Goal: Task Accomplishment & Management: Manage account settings

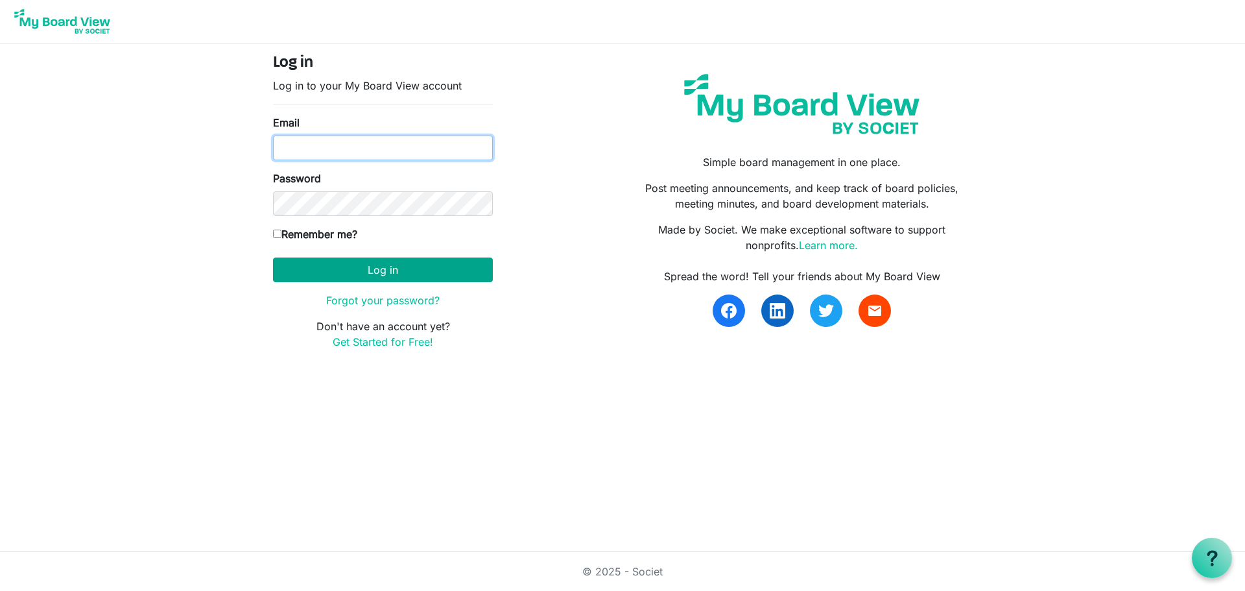
type input "mcohn@artcenternj.org"
click at [406, 268] on button "Log in" at bounding box center [383, 269] width 220 height 25
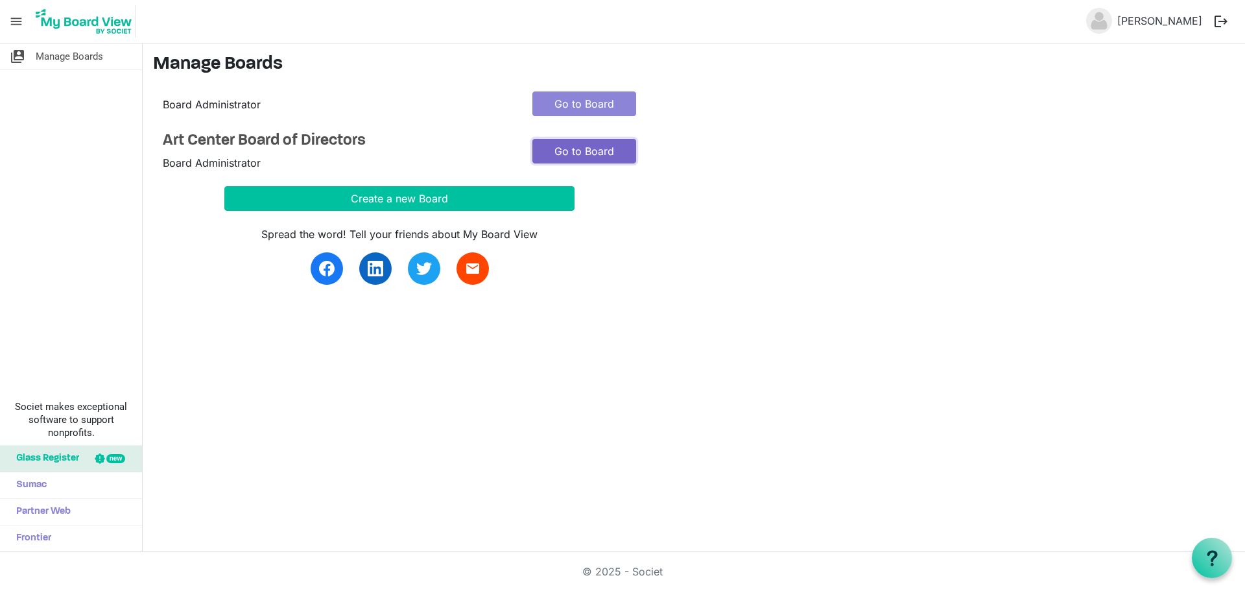
click at [580, 150] on link "Go to Board" at bounding box center [584, 151] width 104 height 25
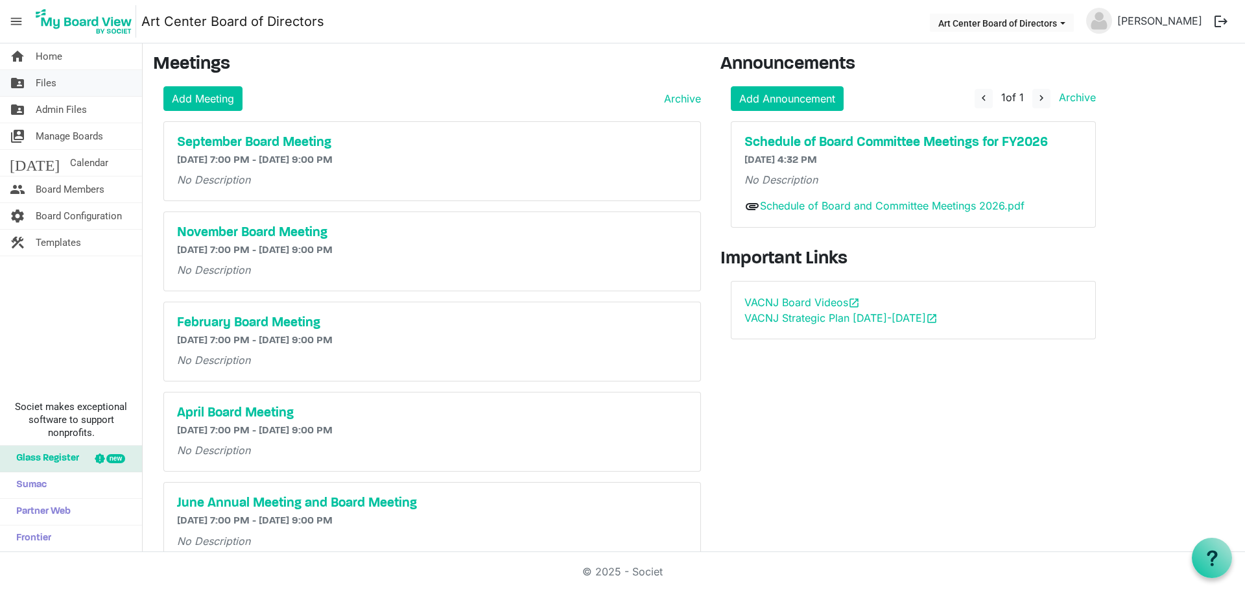
click at [46, 85] on span "Files" at bounding box center [46, 83] width 21 height 26
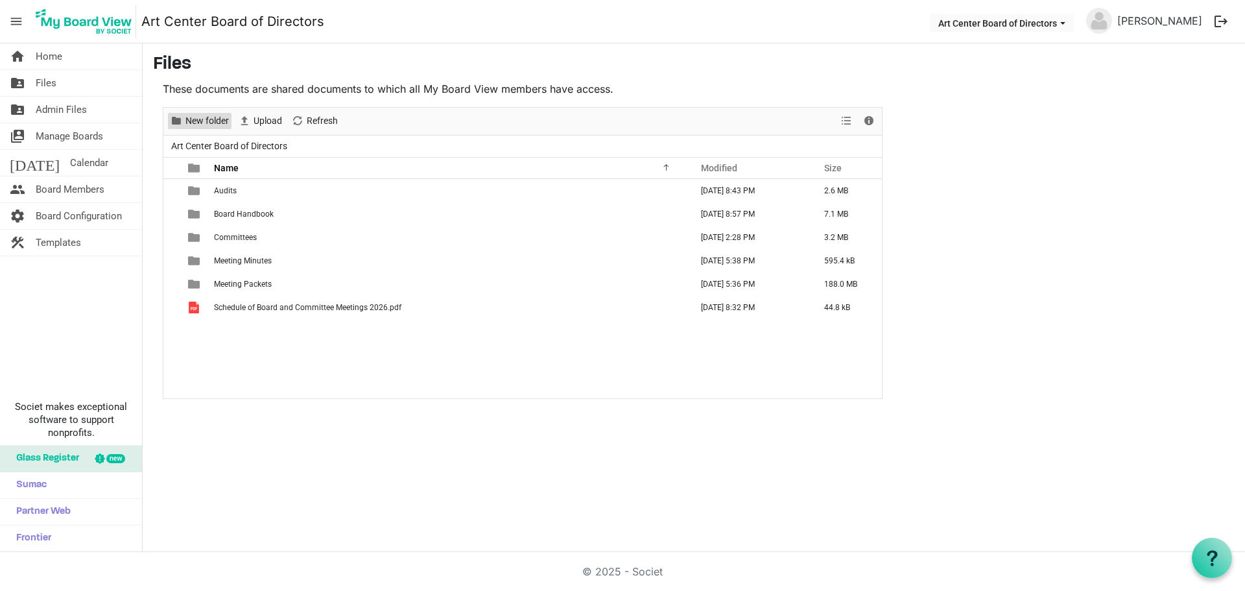
click at [212, 122] on span "New folder" at bounding box center [207, 121] width 46 height 16
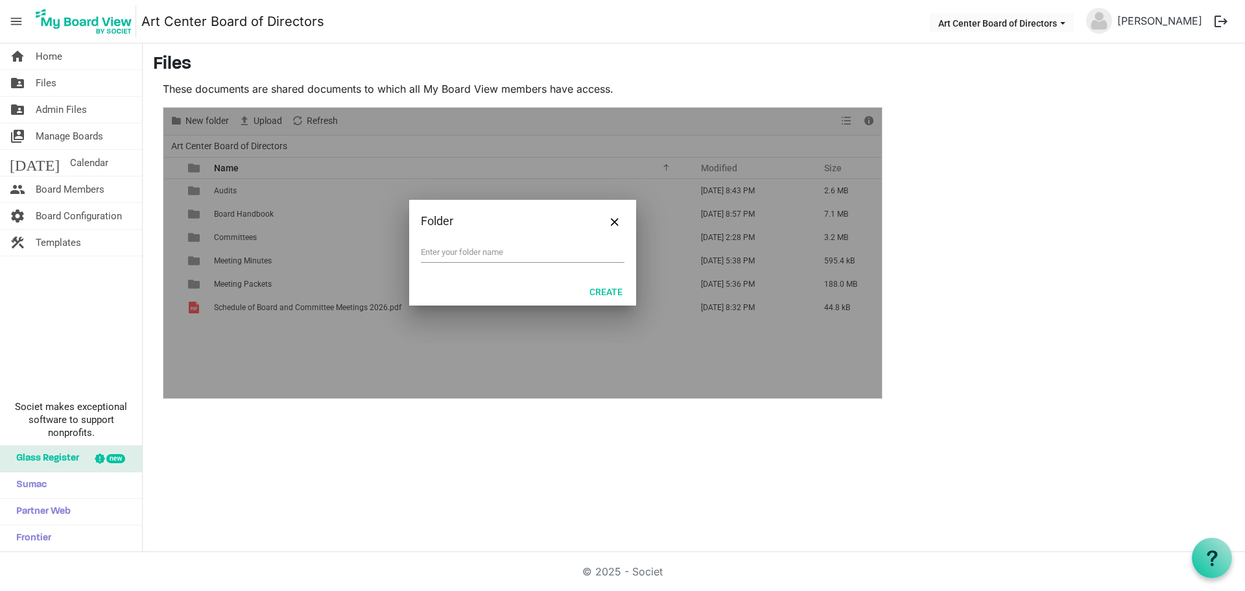
click at [211, 122] on div at bounding box center [522, 253] width 718 height 290
type input "Annual Reports"
click at [611, 289] on button "Create" at bounding box center [606, 291] width 50 height 18
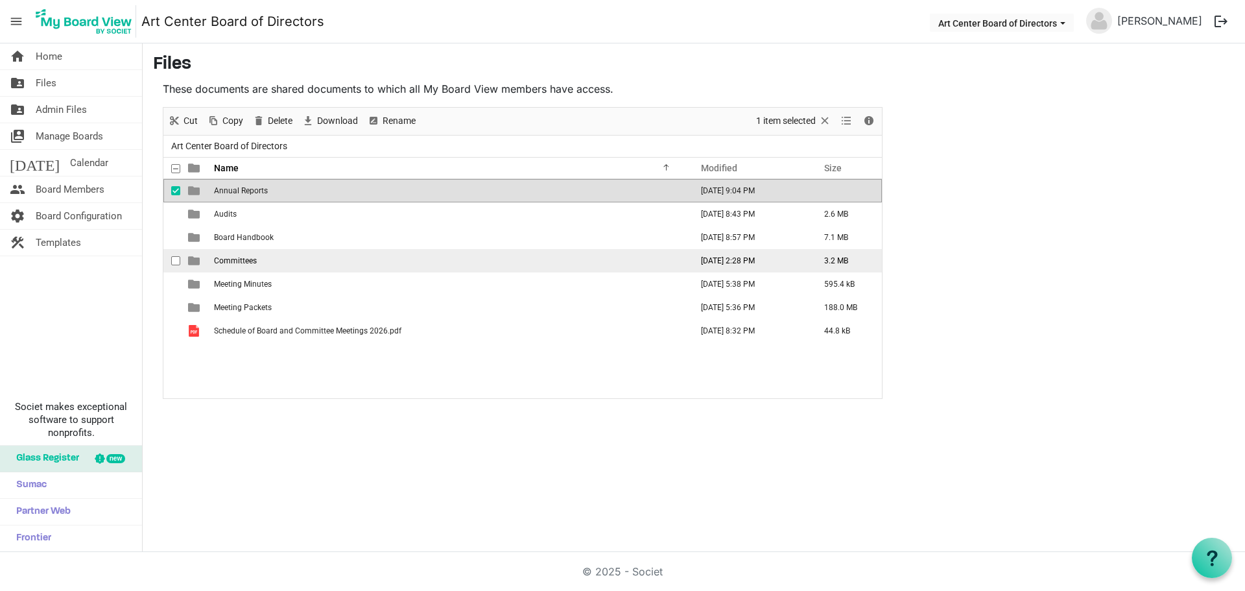
click at [248, 265] on td "Committees" at bounding box center [448, 260] width 477 height 23
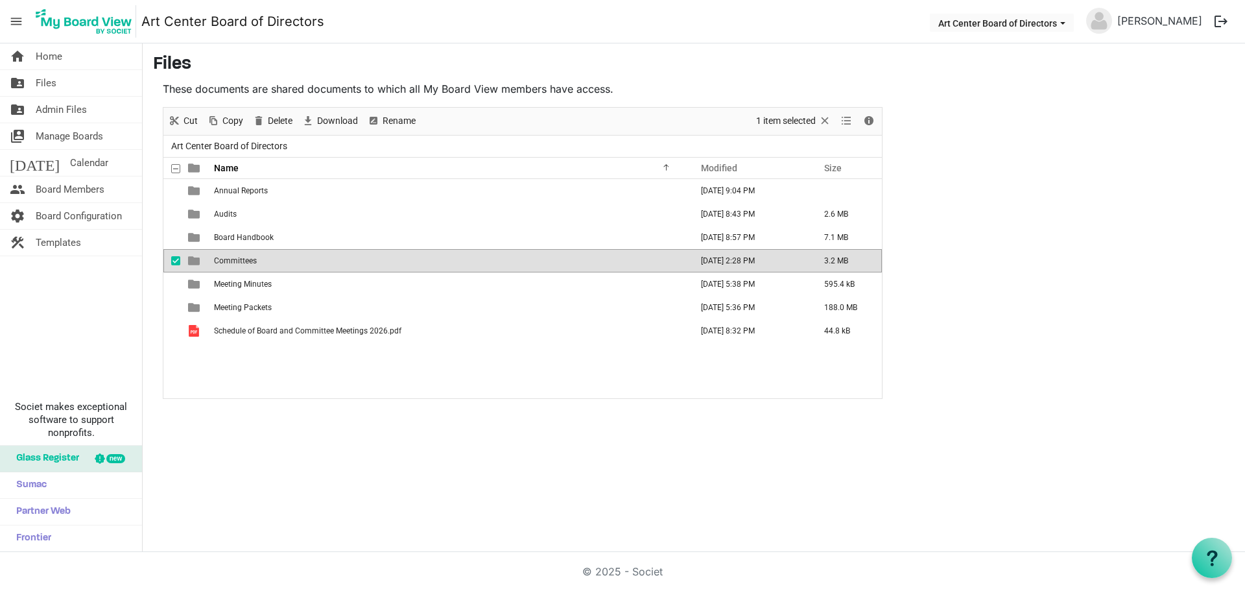
click at [248, 265] on td "Committees" at bounding box center [448, 260] width 477 height 23
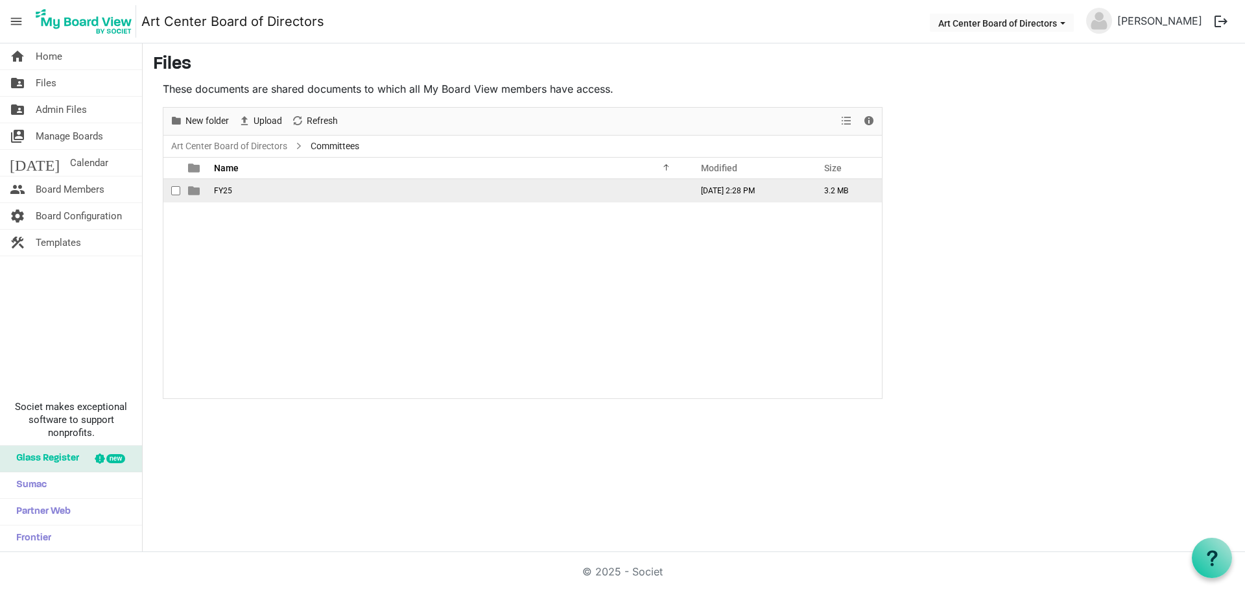
click at [222, 189] on span "FY25" at bounding box center [223, 190] width 18 height 9
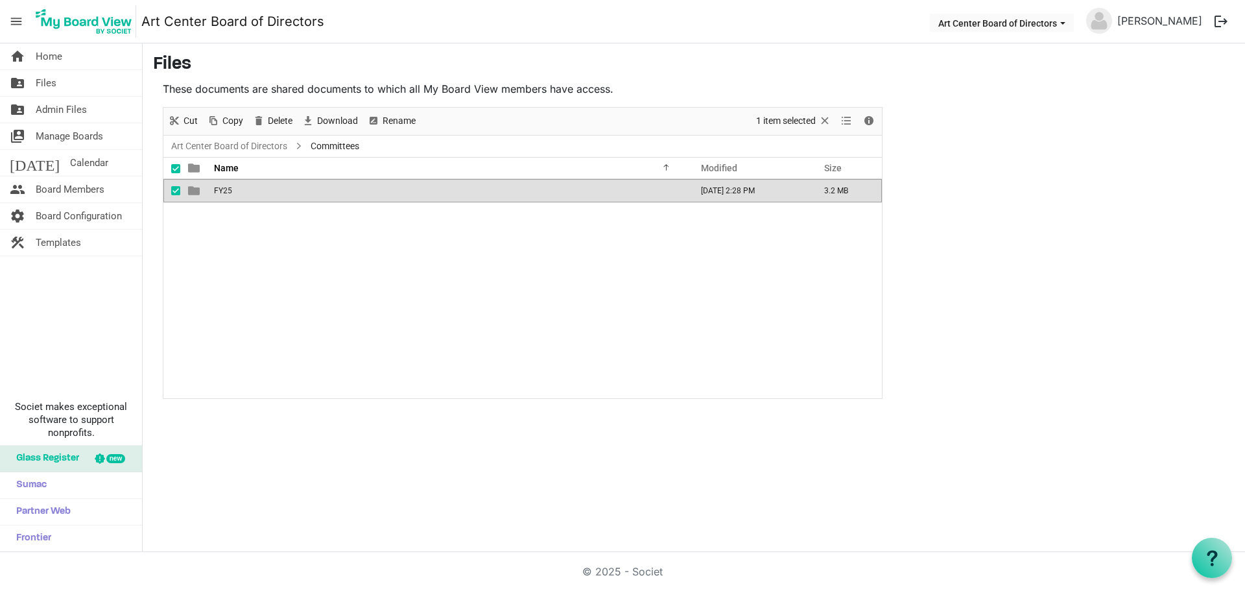
click at [222, 189] on span "FY25" at bounding box center [223, 190] width 18 height 9
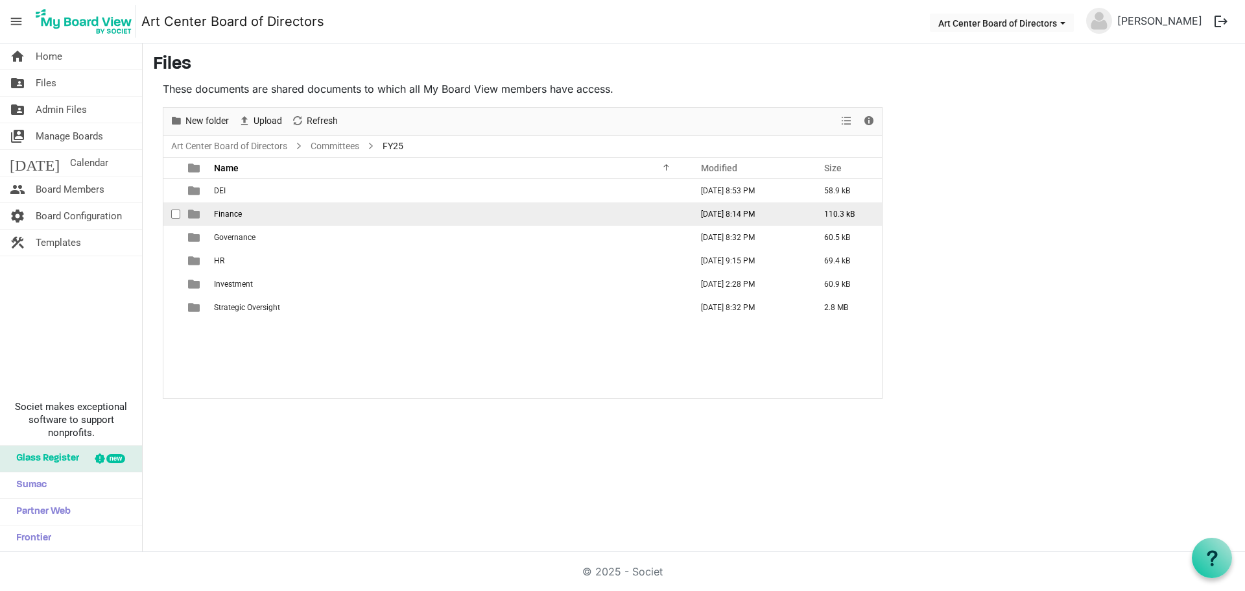
click at [223, 209] on span "Finance" at bounding box center [228, 213] width 28 height 9
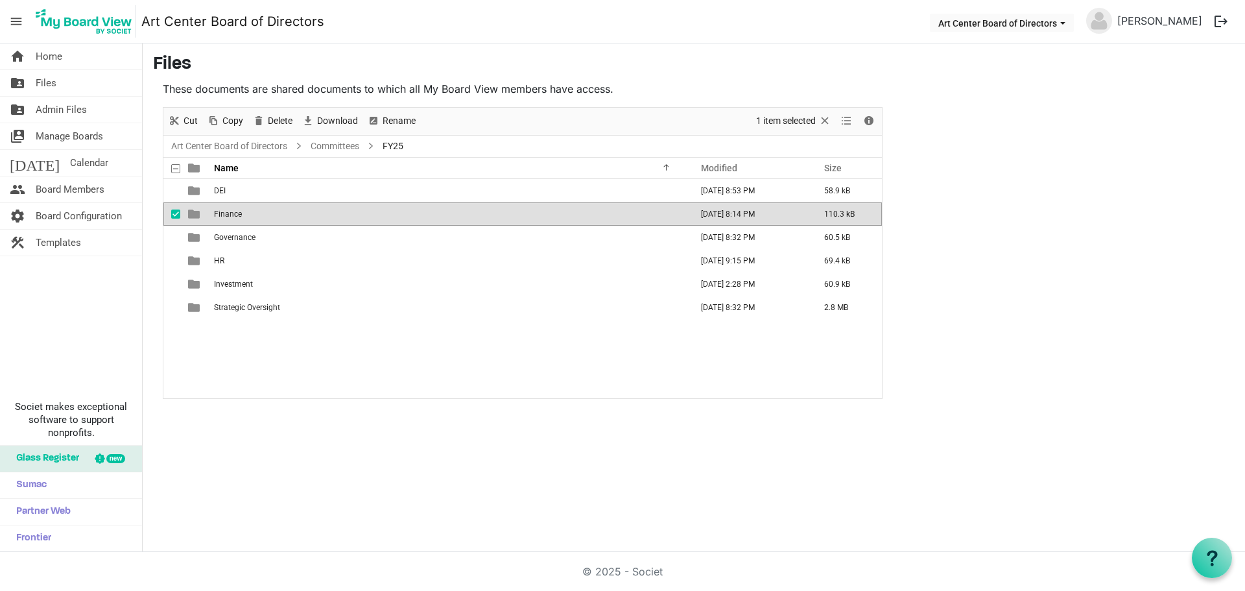
click at [223, 209] on span "Finance" at bounding box center [228, 213] width 28 height 9
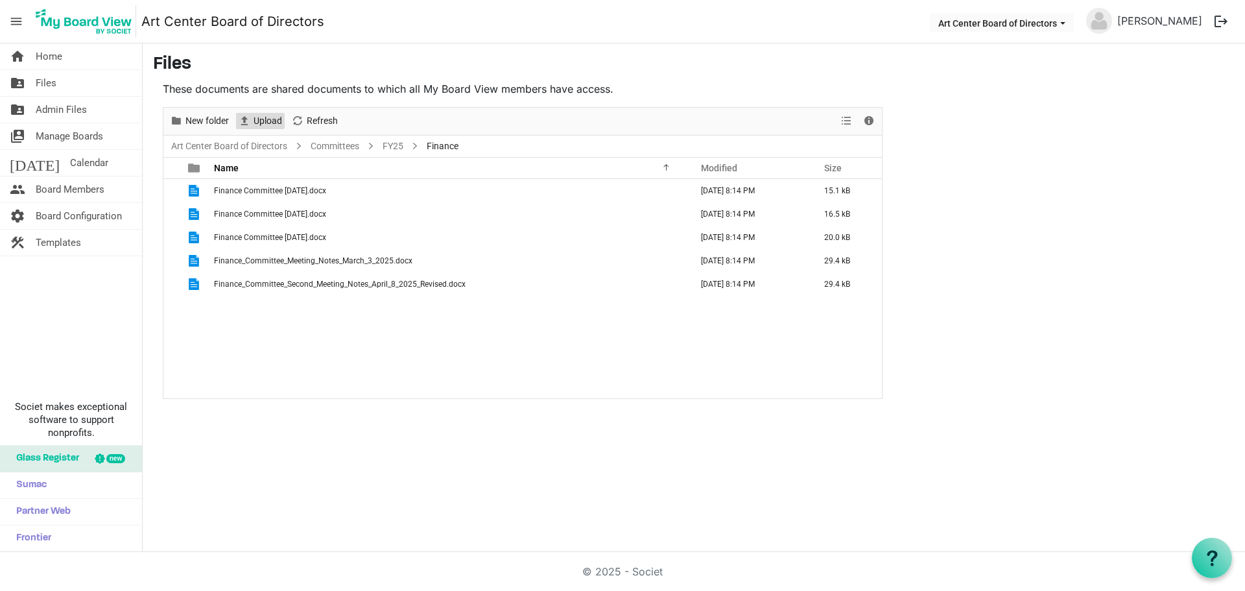
click at [269, 119] on span "Upload" at bounding box center [267, 121] width 31 height 16
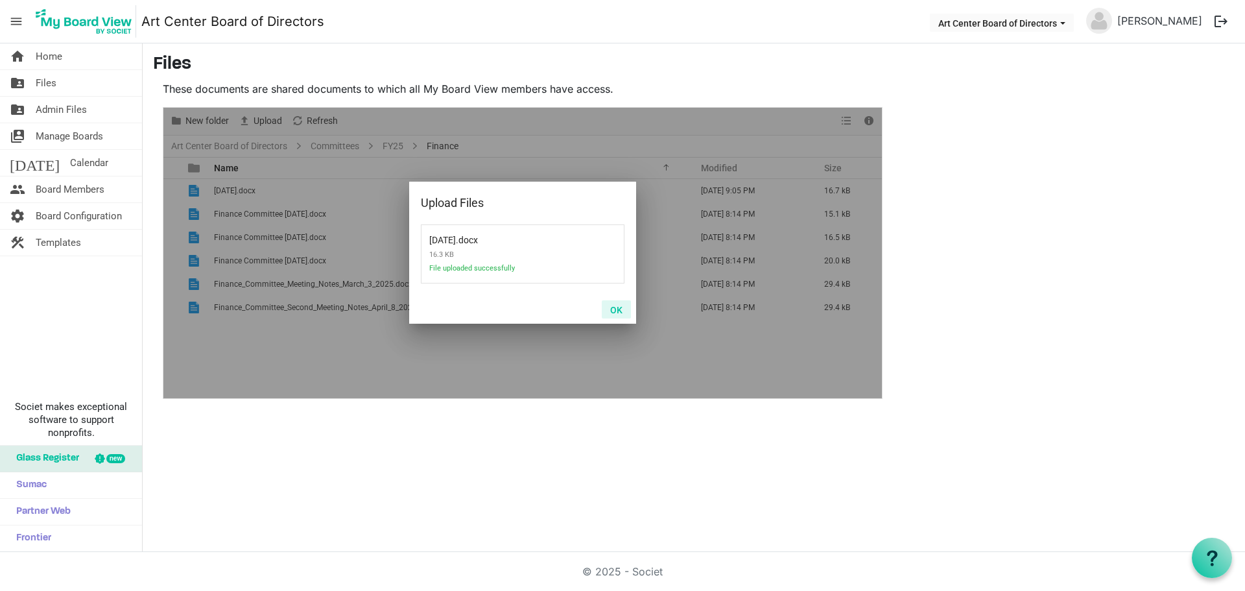
click at [618, 307] on button "OK" at bounding box center [616, 309] width 29 height 18
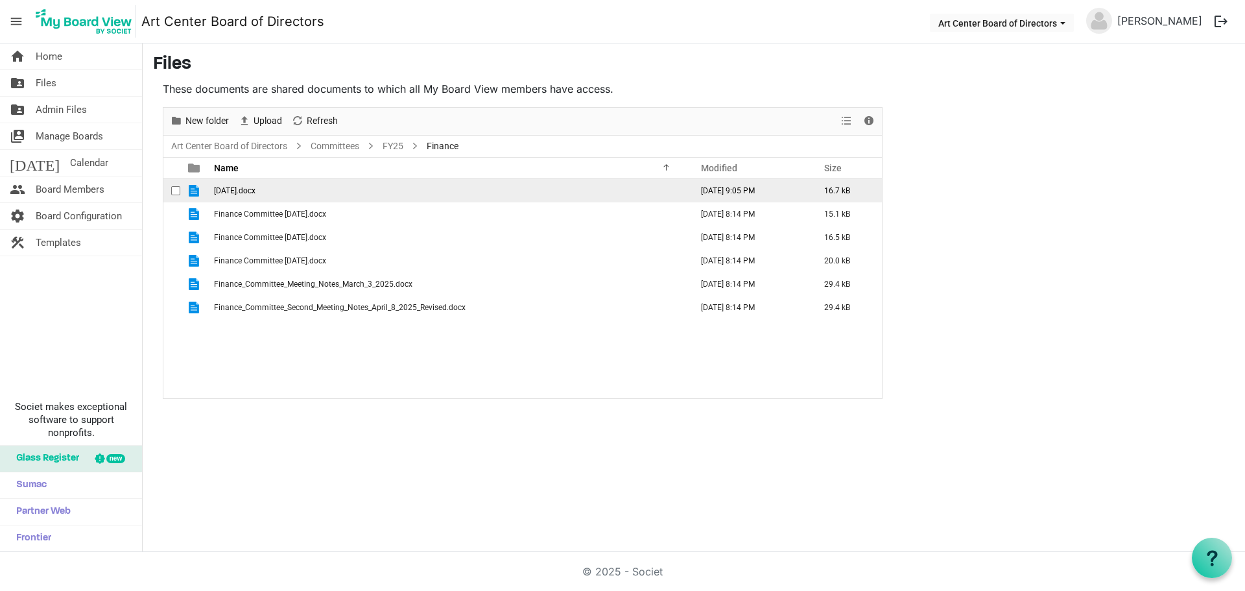
click at [176, 189] on span "checkbox" at bounding box center [175, 190] width 9 height 9
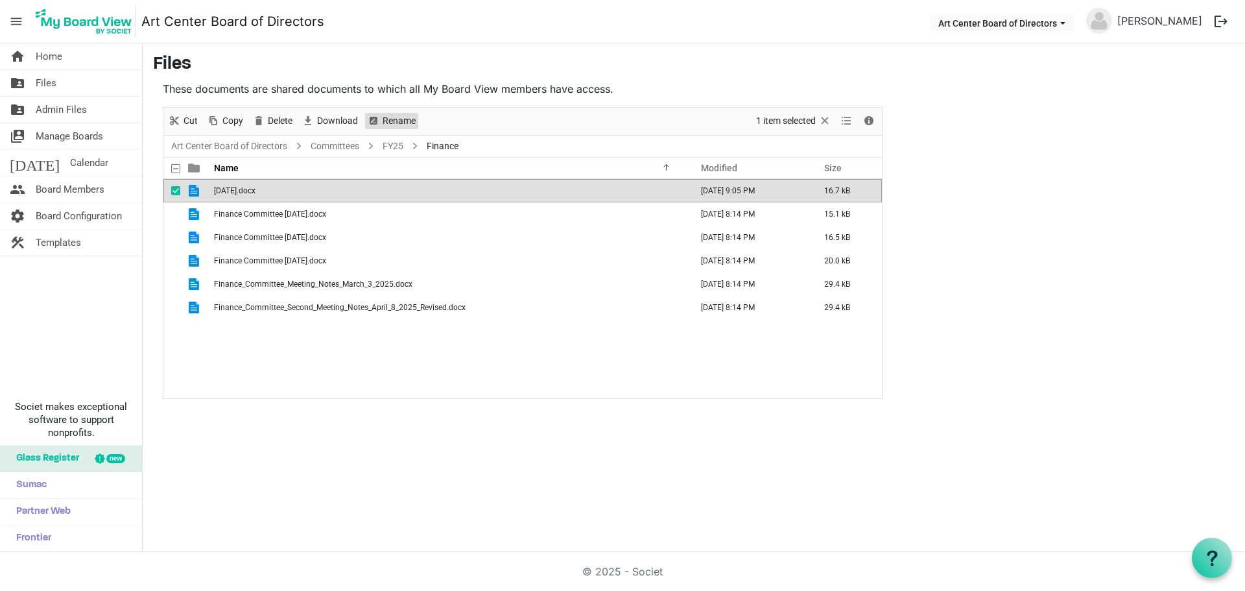
click at [392, 124] on span "Rename" at bounding box center [399, 121] width 36 height 16
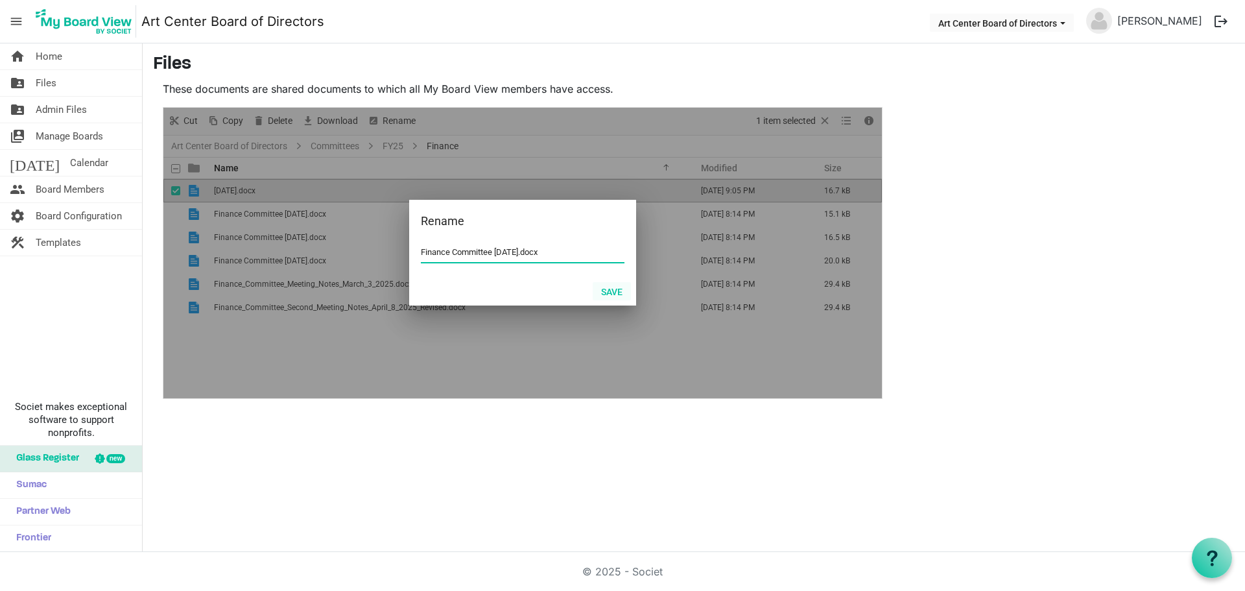
type input "Finance Committee 06.02.25.docx"
click at [604, 292] on button "Save" at bounding box center [611, 291] width 38 height 18
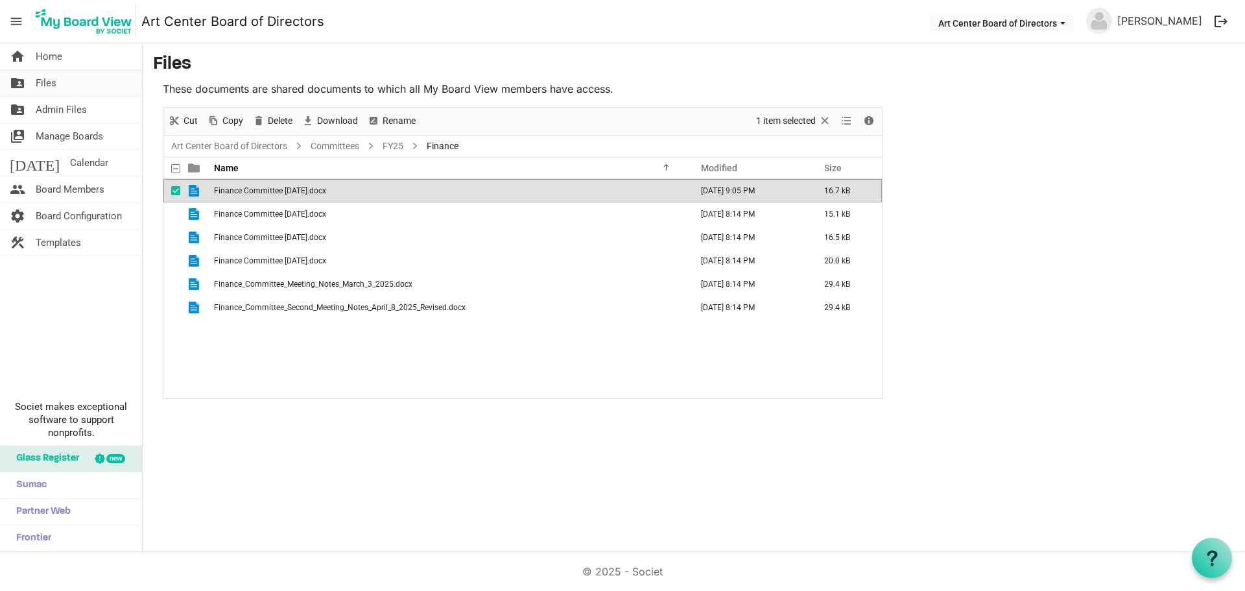
click at [53, 88] on span "Files" at bounding box center [46, 83] width 21 height 26
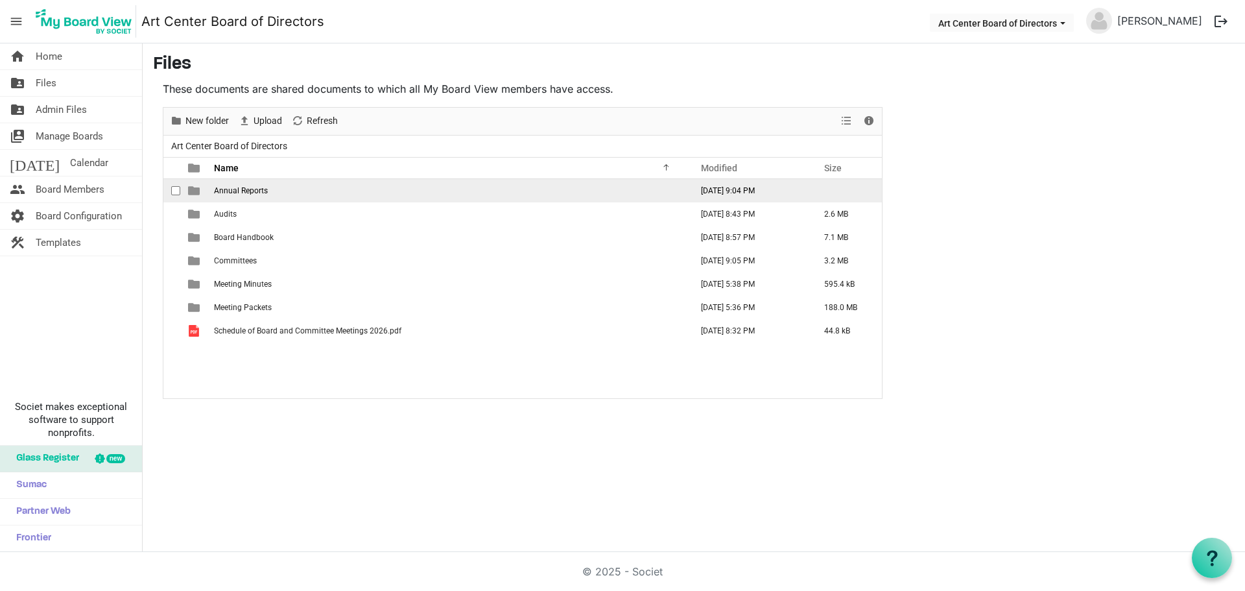
click at [211, 194] on td "Annual Reports" at bounding box center [448, 190] width 477 height 23
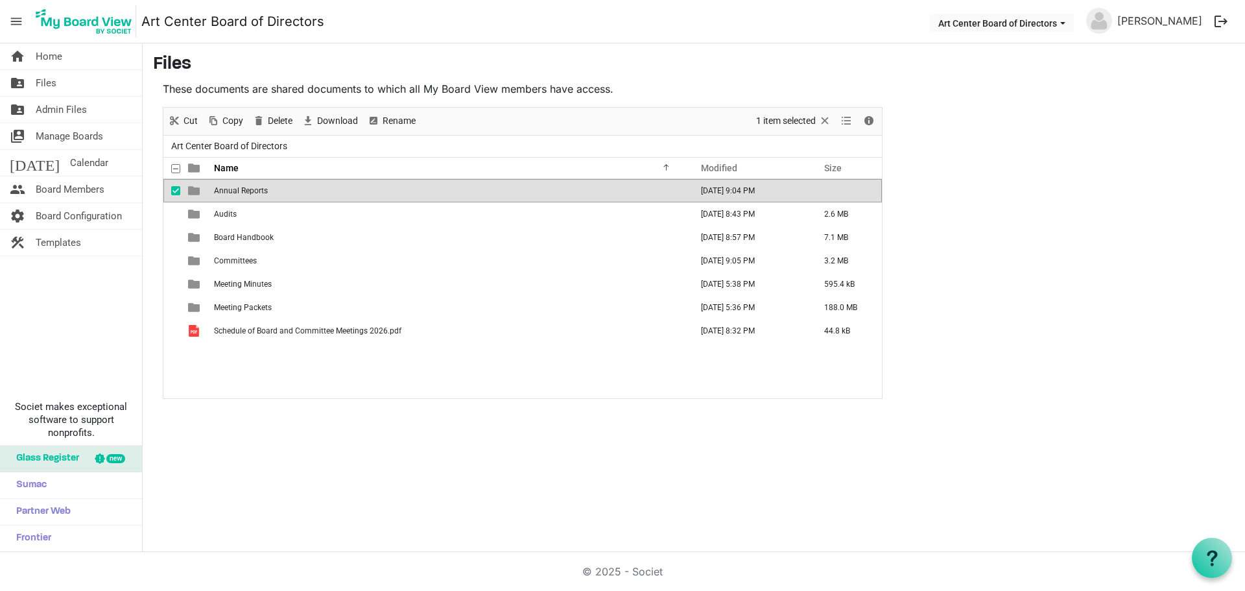
click at [211, 194] on td "Annual Reports" at bounding box center [448, 190] width 477 height 23
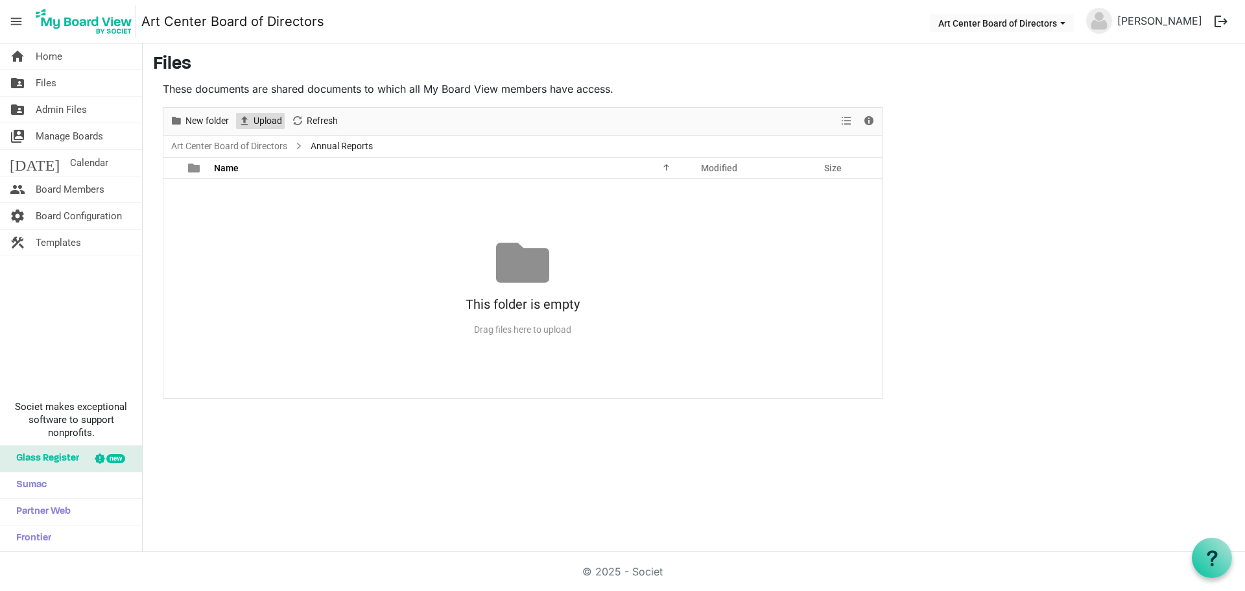
click at [259, 115] on span "Upload" at bounding box center [267, 121] width 31 height 16
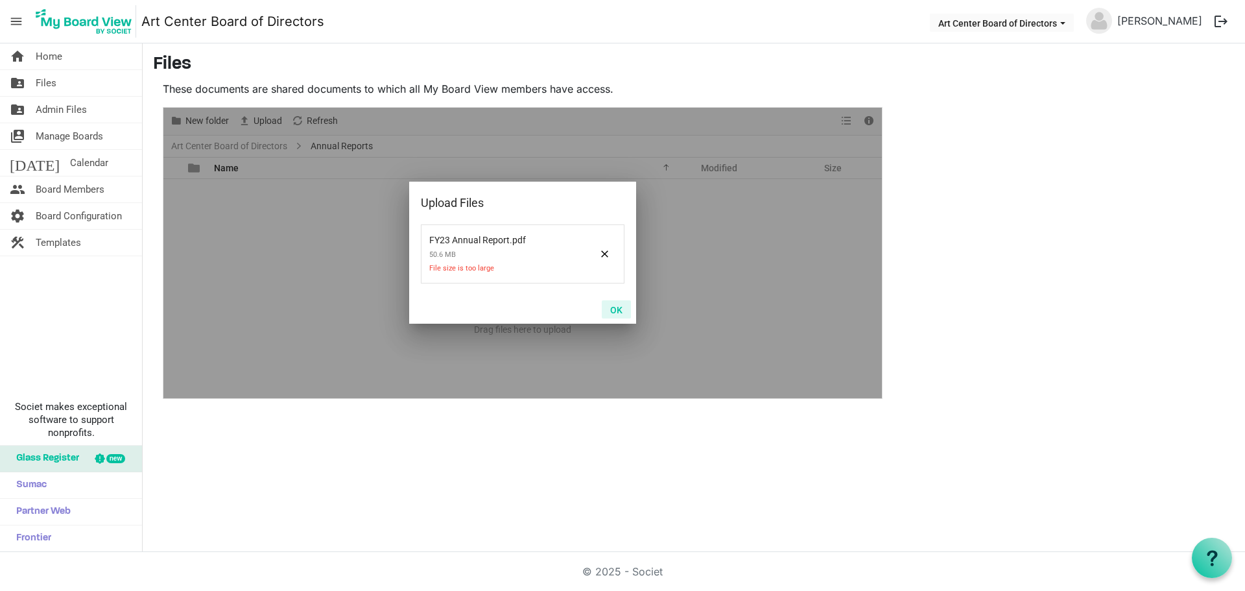
click at [622, 312] on button "OK" at bounding box center [616, 309] width 29 height 18
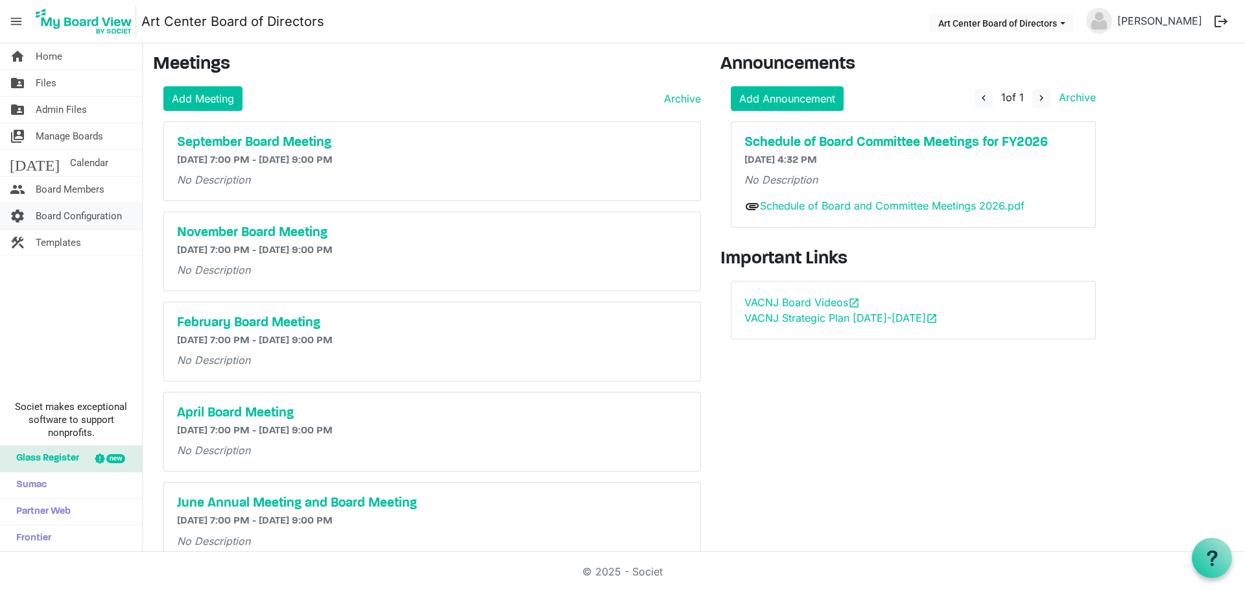
click at [99, 213] on span "Board Configuration" at bounding box center [79, 216] width 86 height 26
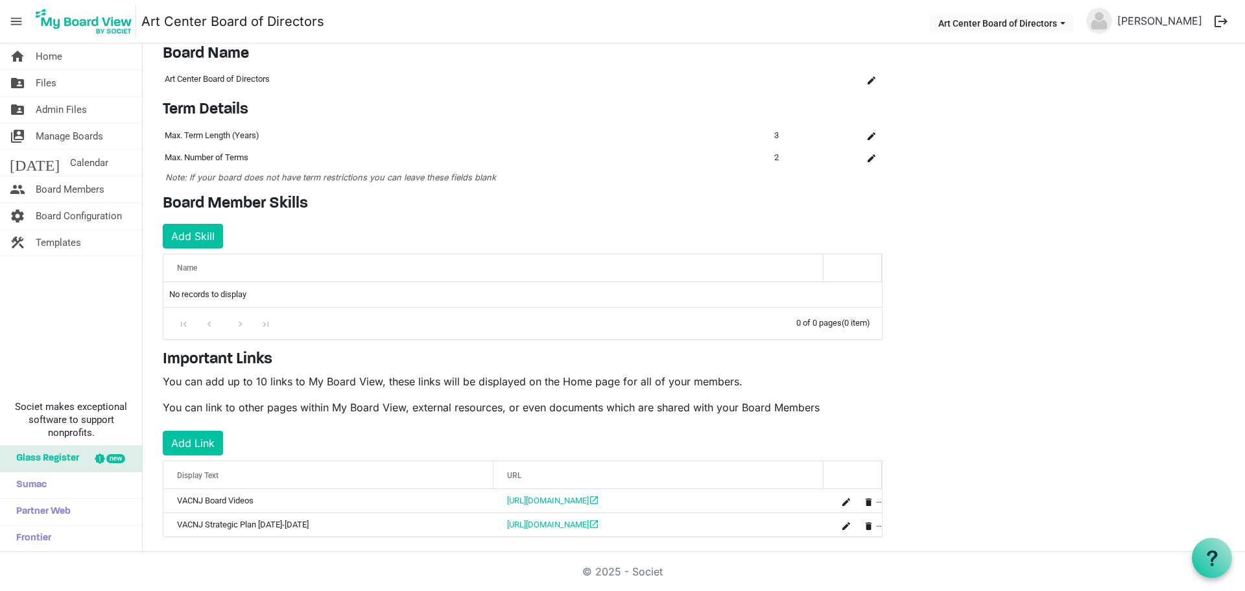
scroll to position [58, 0]
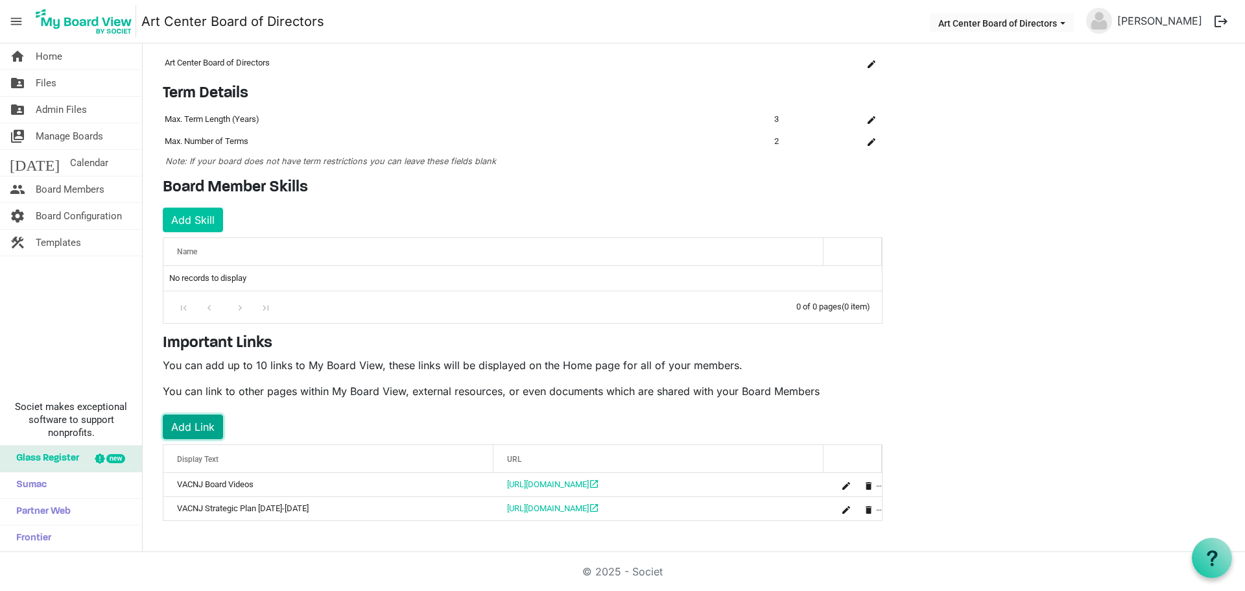
click at [192, 429] on button "Add Link" at bounding box center [193, 426] width 60 height 25
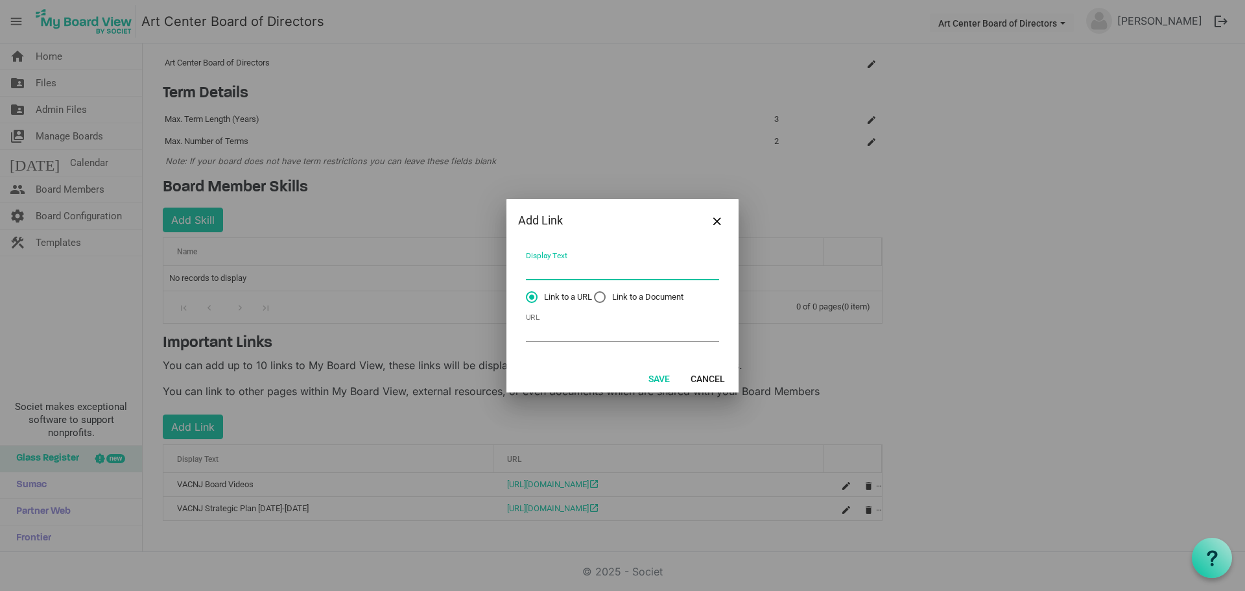
click at [567, 274] on input "Display Text" at bounding box center [622, 270] width 193 height 20
type input "2024 Annual Report"
click at [549, 336] on input "URL" at bounding box center [622, 332] width 193 height 20
paste input "https://www.artcenternj.org/2024-annual-report/"
type input "https://www.artcenternj.org/2024-annual-report/"
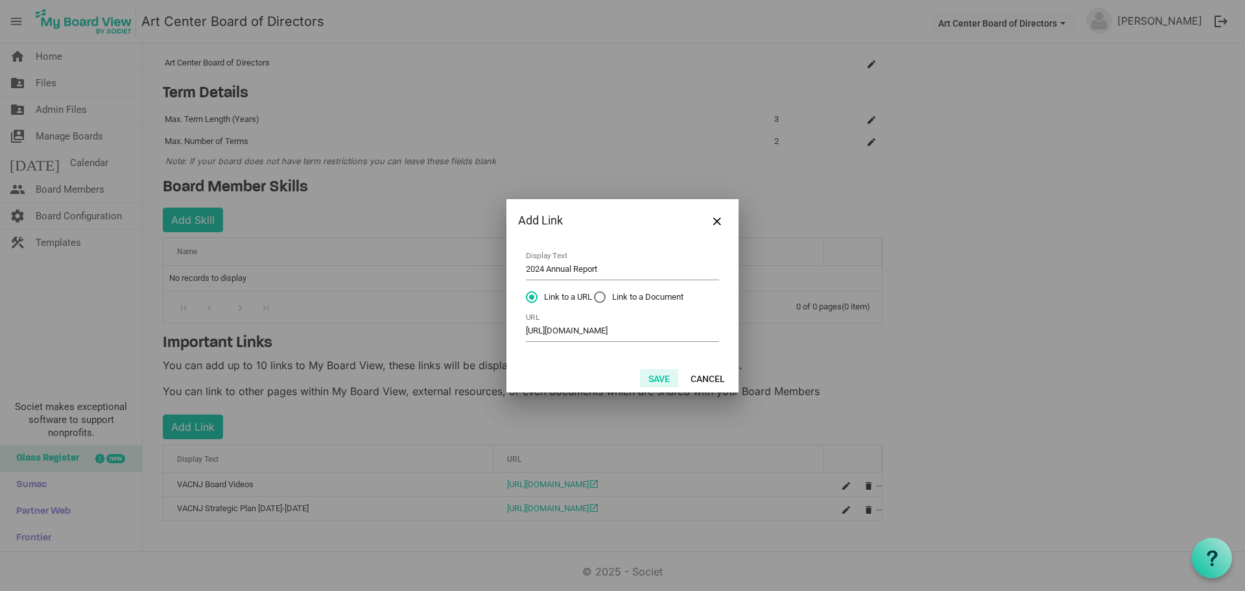
click at [646, 380] on button "Save" at bounding box center [659, 378] width 38 height 18
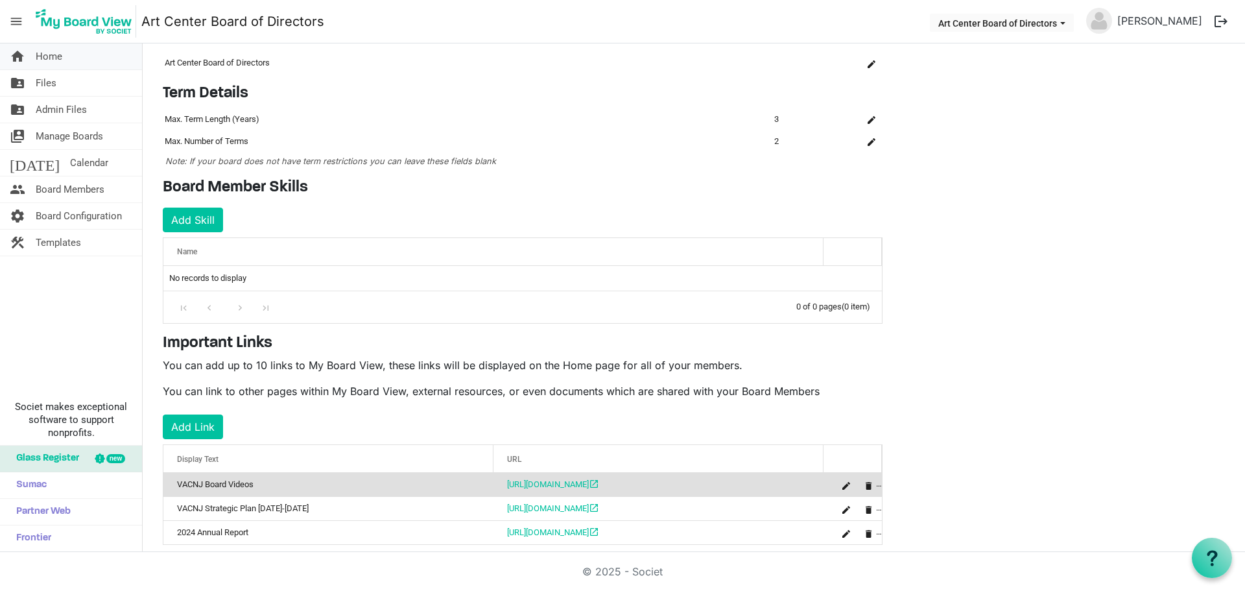
click at [46, 60] on span "Home" at bounding box center [49, 56] width 27 height 26
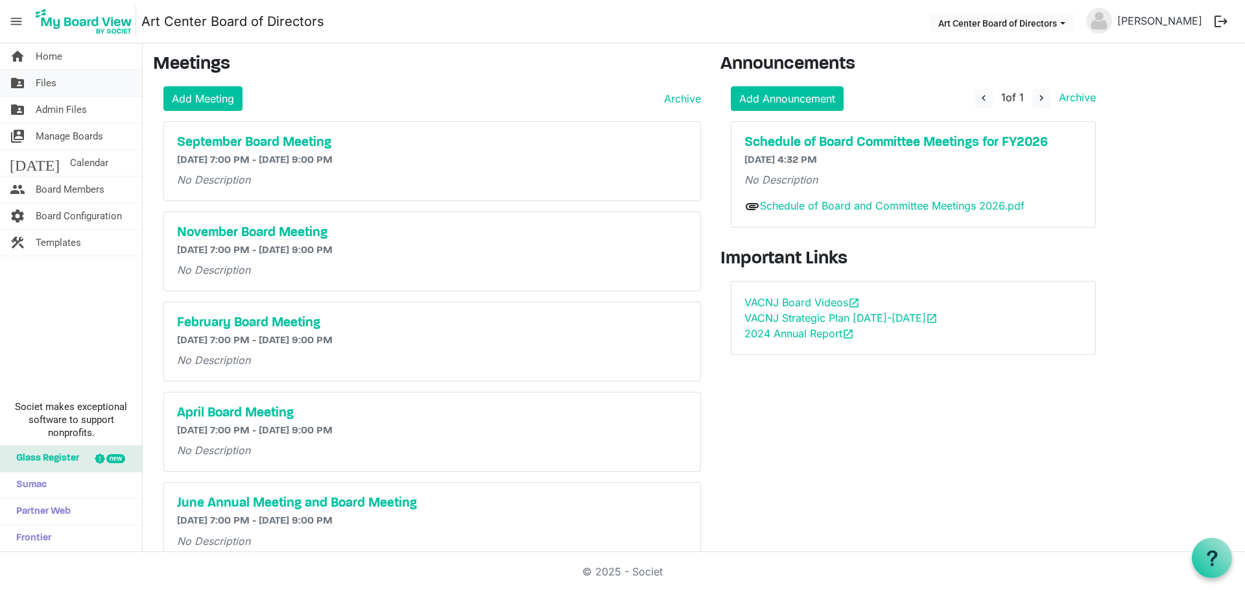
click at [42, 84] on span "Files" at bounding box center [46, 83] width 21 height 26
